Goal: Task Accomplishment & Management: Complete application form

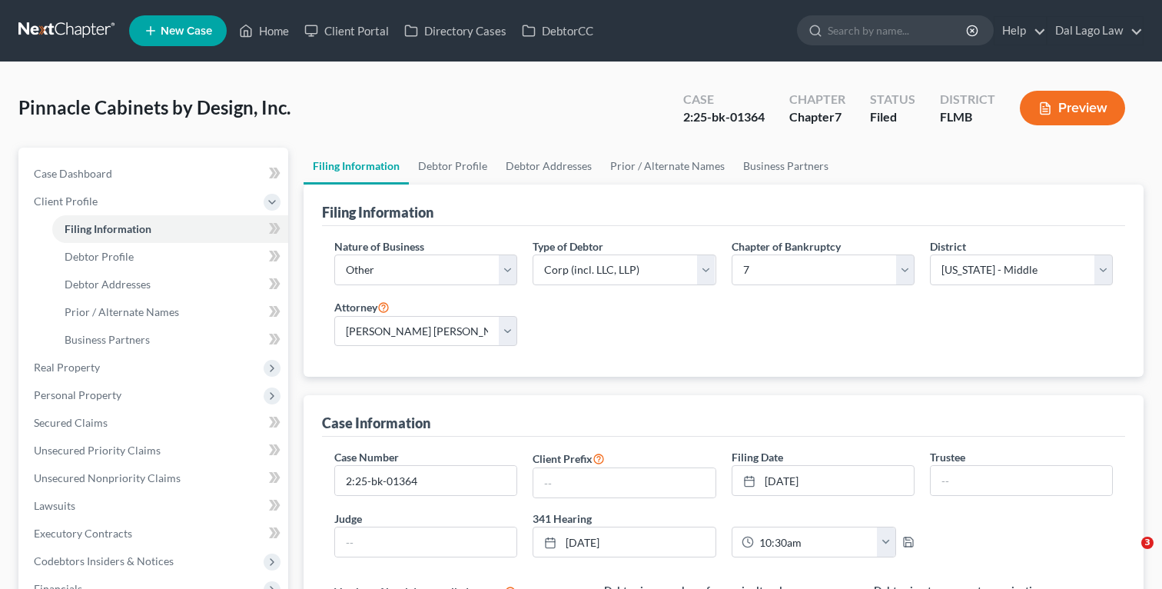
select select "3"
select select "1"
select select "0"
select select "15"
select select "0"
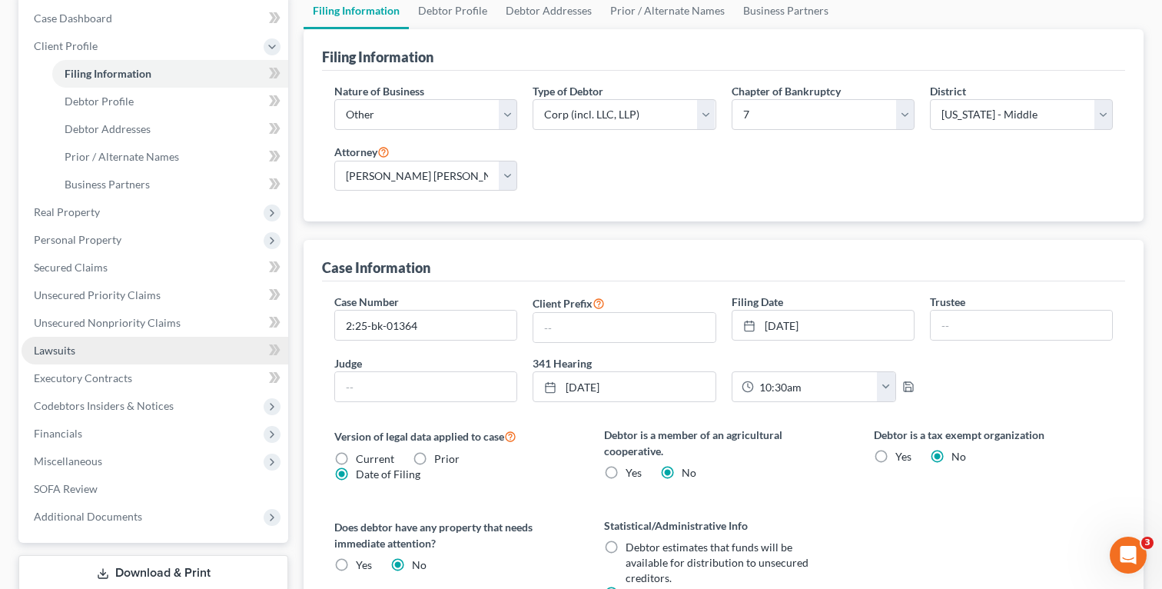
click at [111, 343] on link "Lawsuits" at bounding box center [155, 351] width 267 height 28
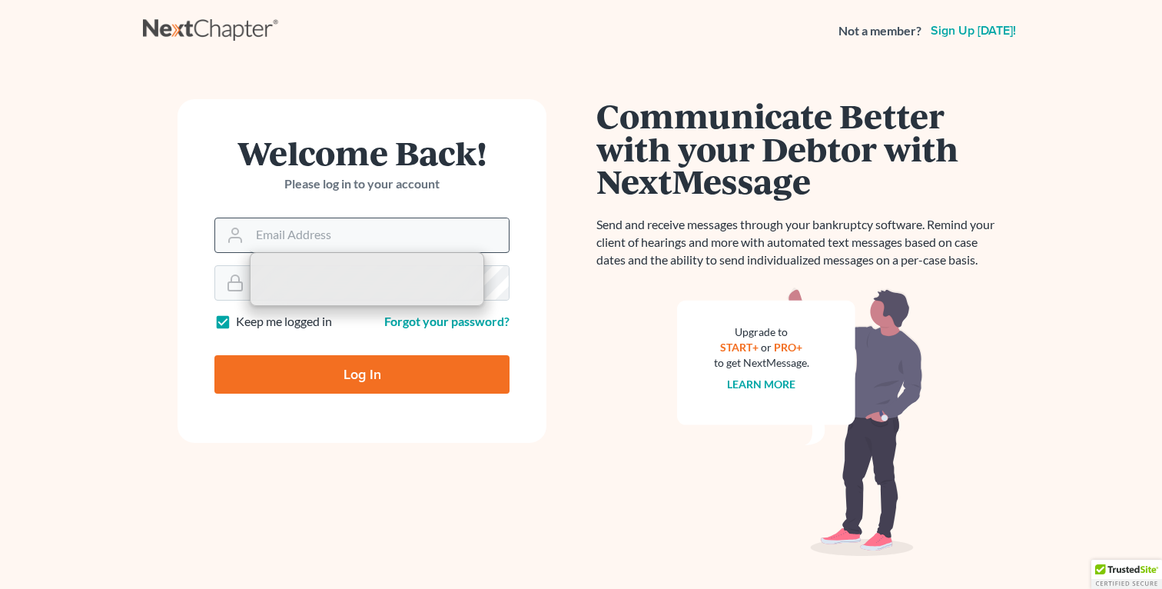
click at [383, 229] on input "Email Address" at bounding box center [379, 235] width 259 height 34
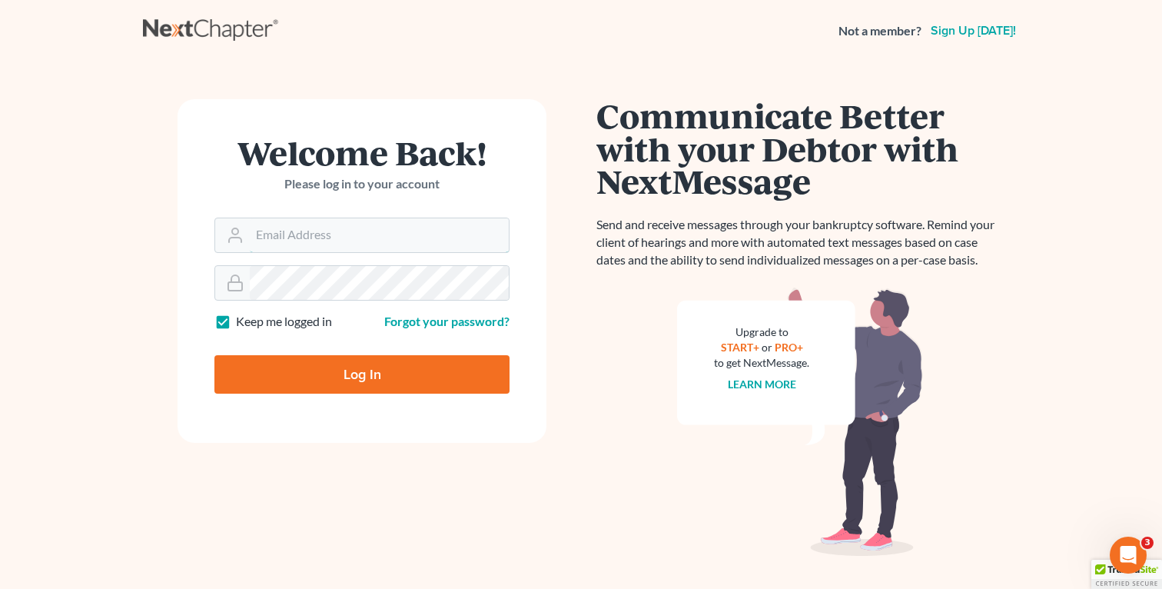
type input "fbravo@dallagolaw.com"
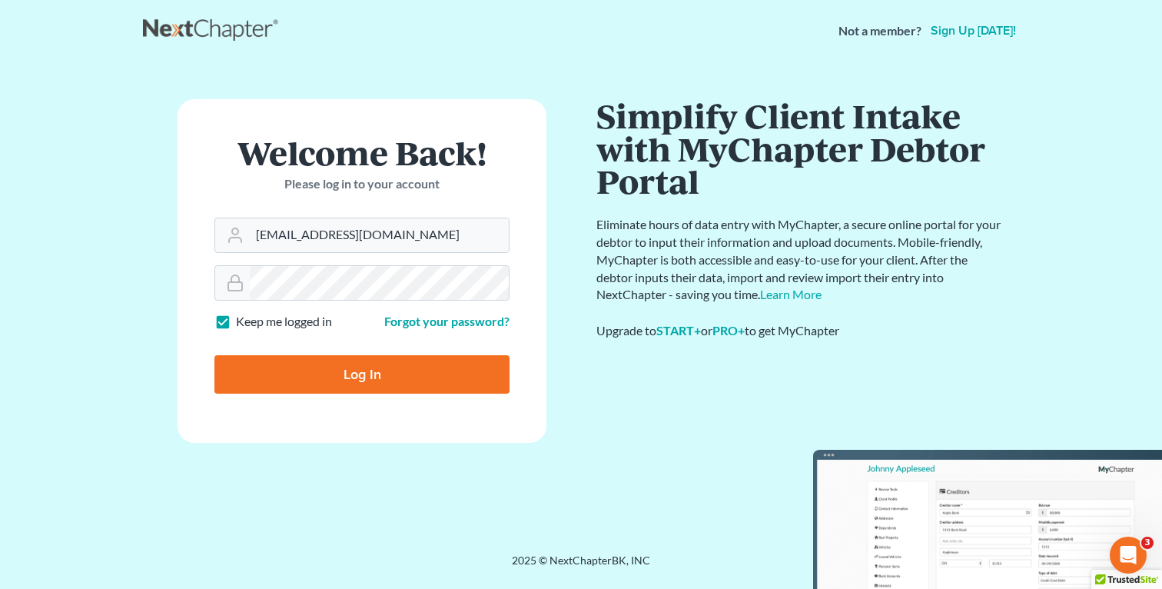
click at [363, 380] on input "Log In" at bounding box center [361, 374] width 295 height 38
type input "Thinking..."
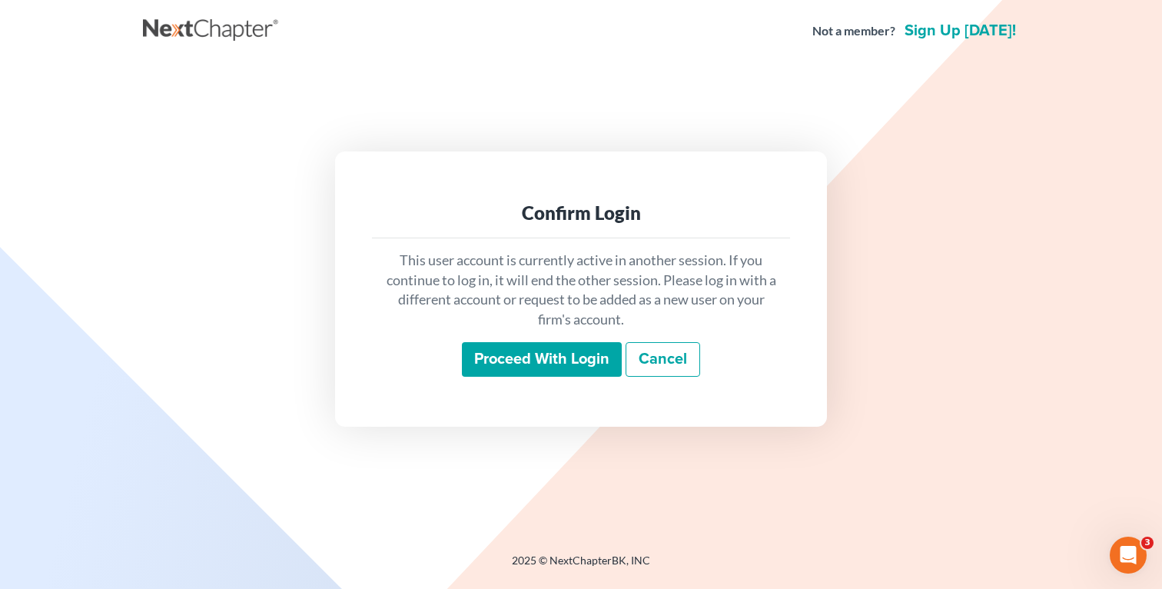
click at [599, 356] on input "Proceed with login" at bounding box center [542, 359] width 160 height 35
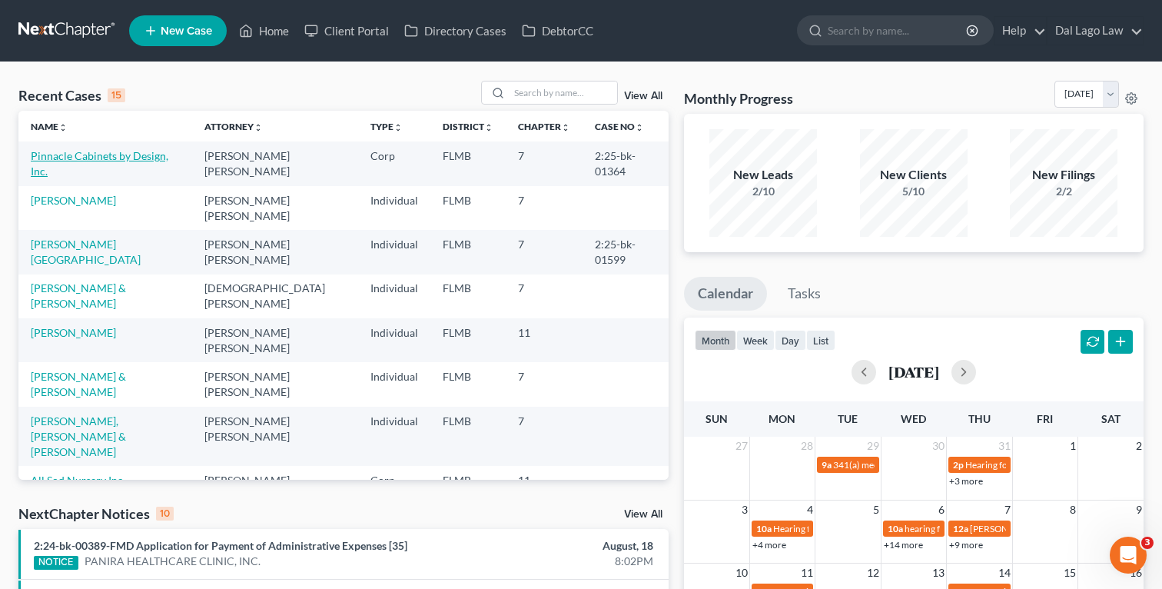
click at [99, 159] on link "Pinnacle Cabinets by Design, Inc." at bounding box center [100, 163] width 138 height 28
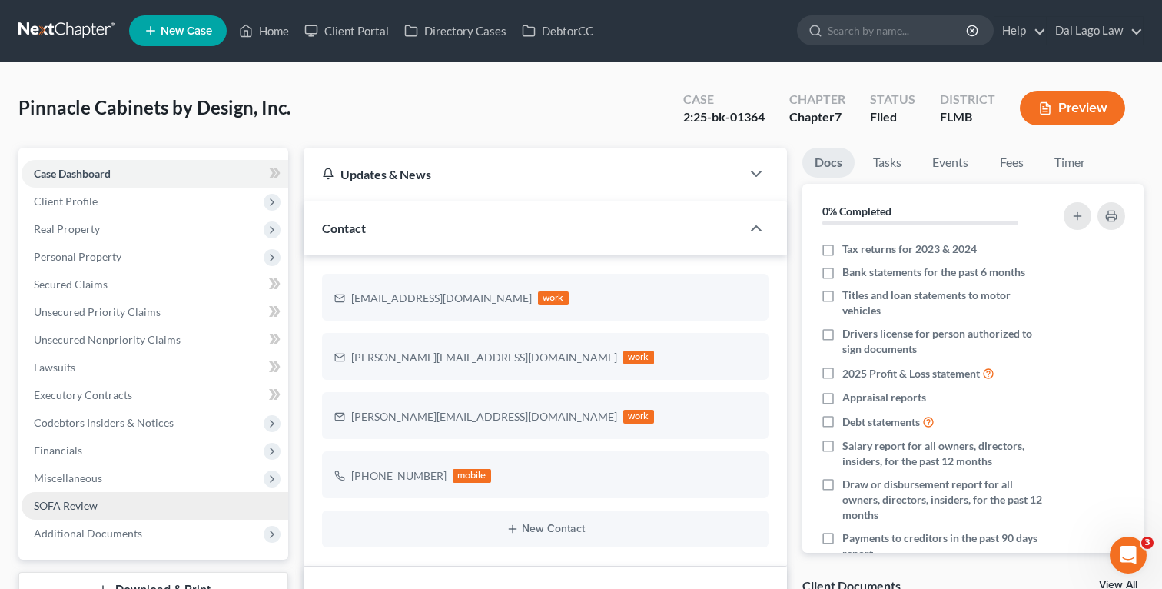
click at [69, 503] on span "SOFA Review" at bounding box center [66, 505] width 64 height 13
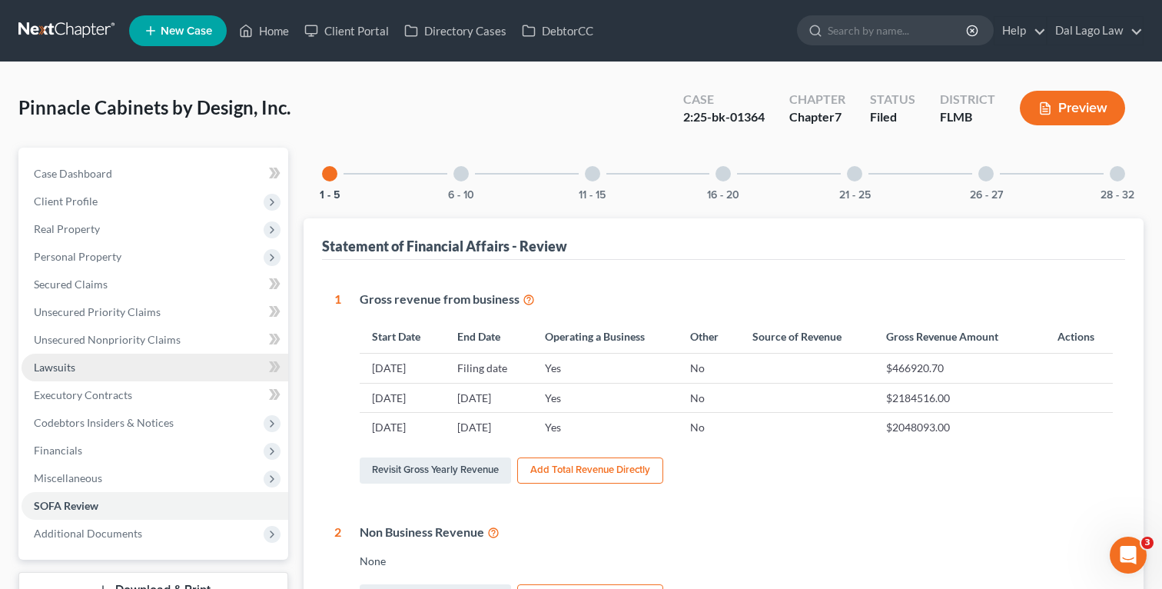
click at [80, 365] on link "Lawsuits" at bounding box center [155, 367] width 267 height 28
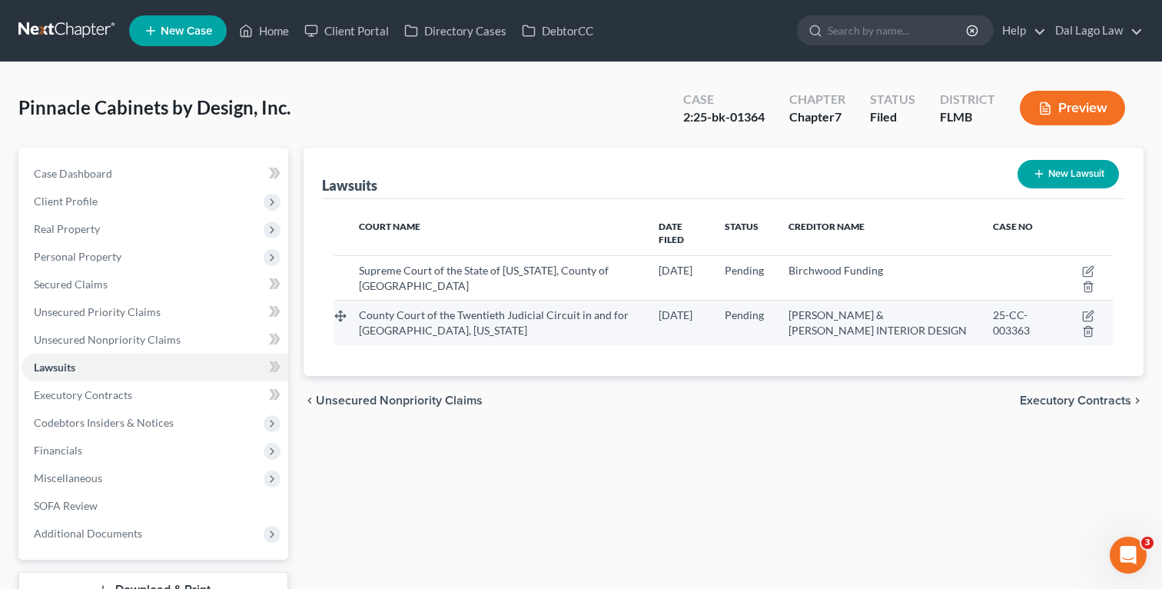
click at [927, 308] on div "ROBB & STUCKY INTERIOR DESIGN" at bounding box center [878, 322] width 180 height 31
drag, startPoint x: 980, startPoint y: 300, endPoint x: 1020, endPoint y: 319, distance: 44.0
click at [1020, 319] on div "25-CC-003363" at bounding box center [1020, 322] width 54 height 31
copy span "25-CC-003363"
